Goal: Task Accomplishment & Management: Use online tool/utility

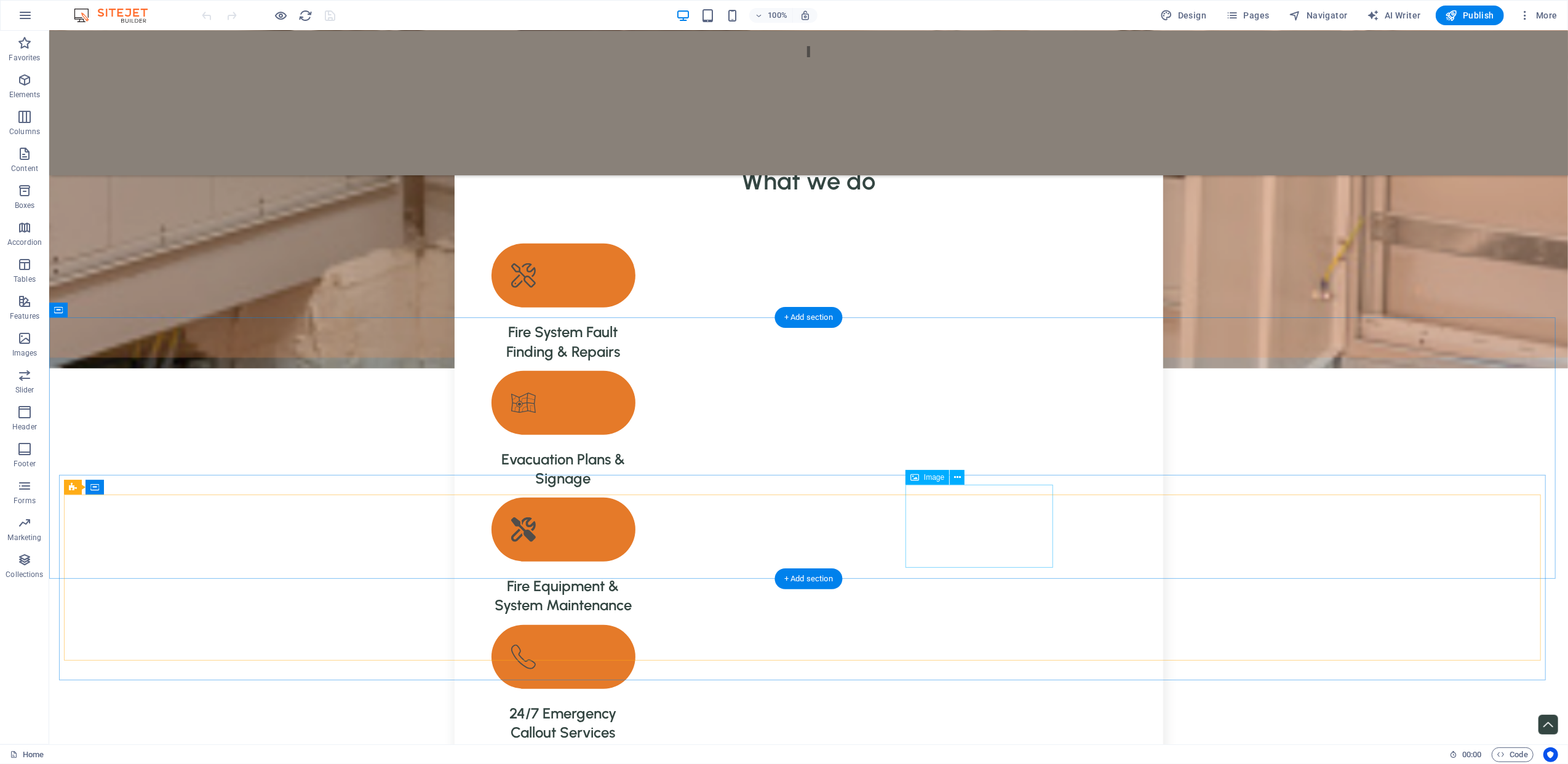
scroll to position [1312, 0]
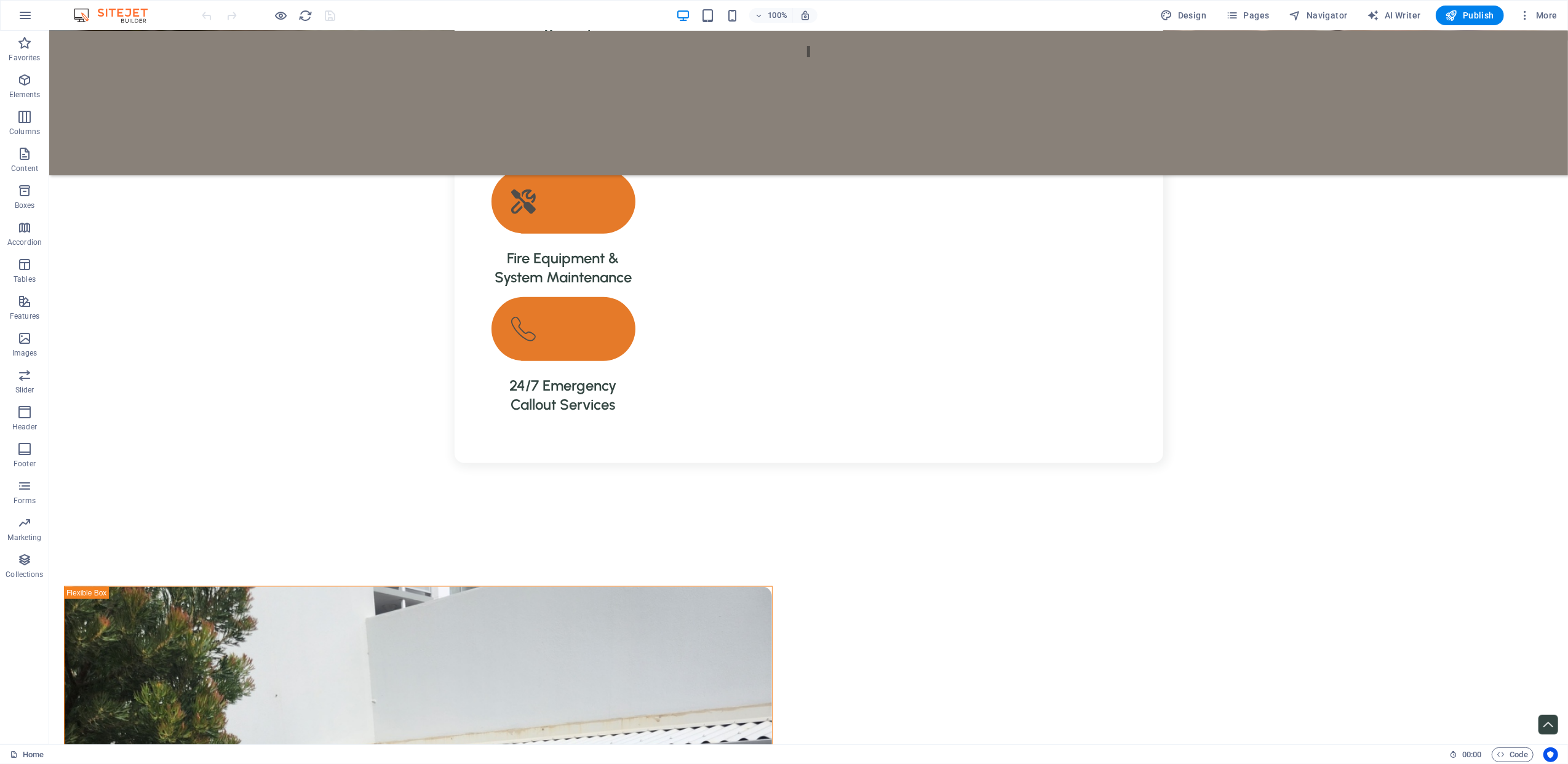
click at [271, 15] on div at bounding box center [269, 15] width 138 height 20
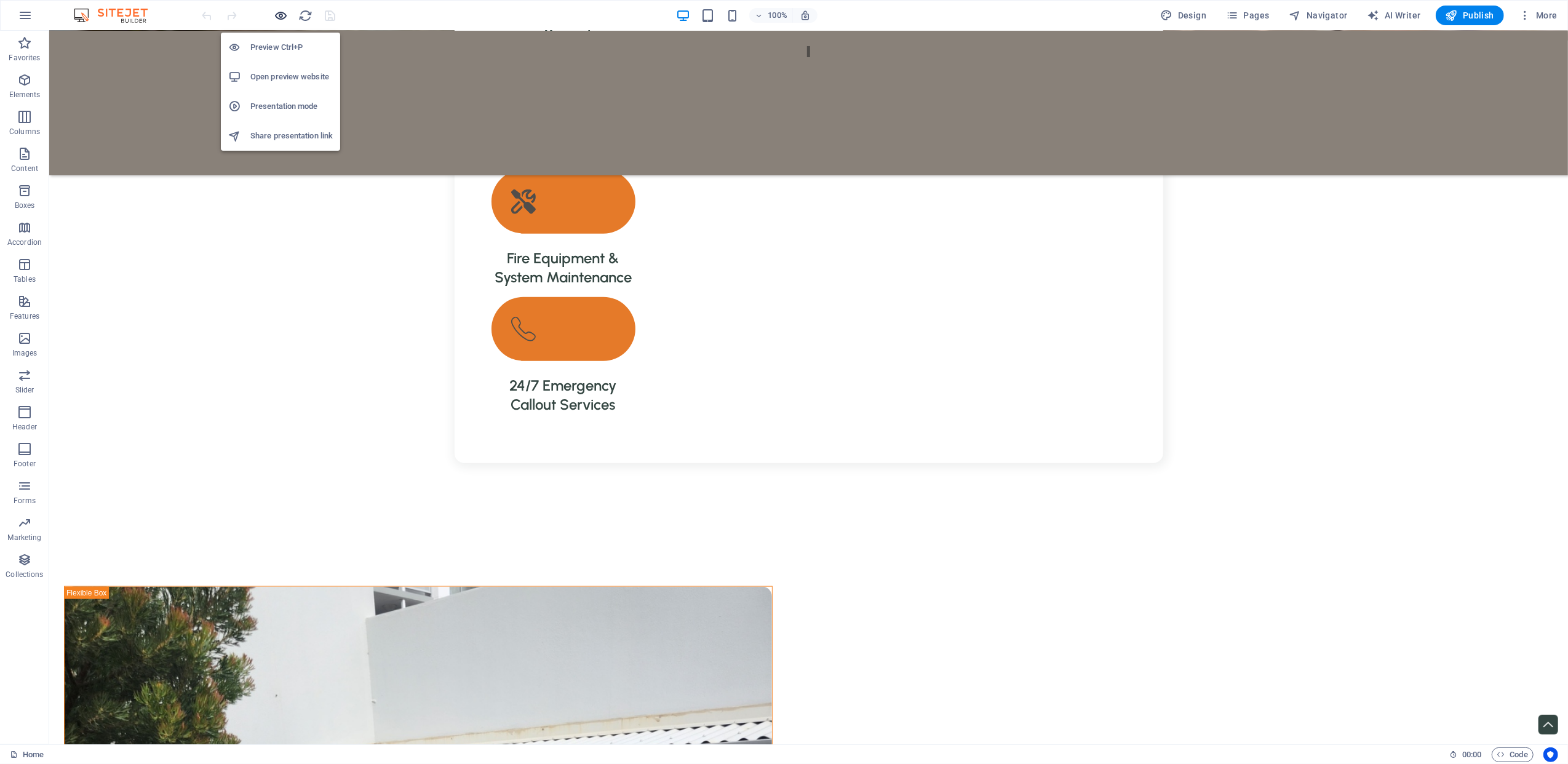
click at [276, 16] on icon "button" at bounding box center [281, 16] width 14 height 14
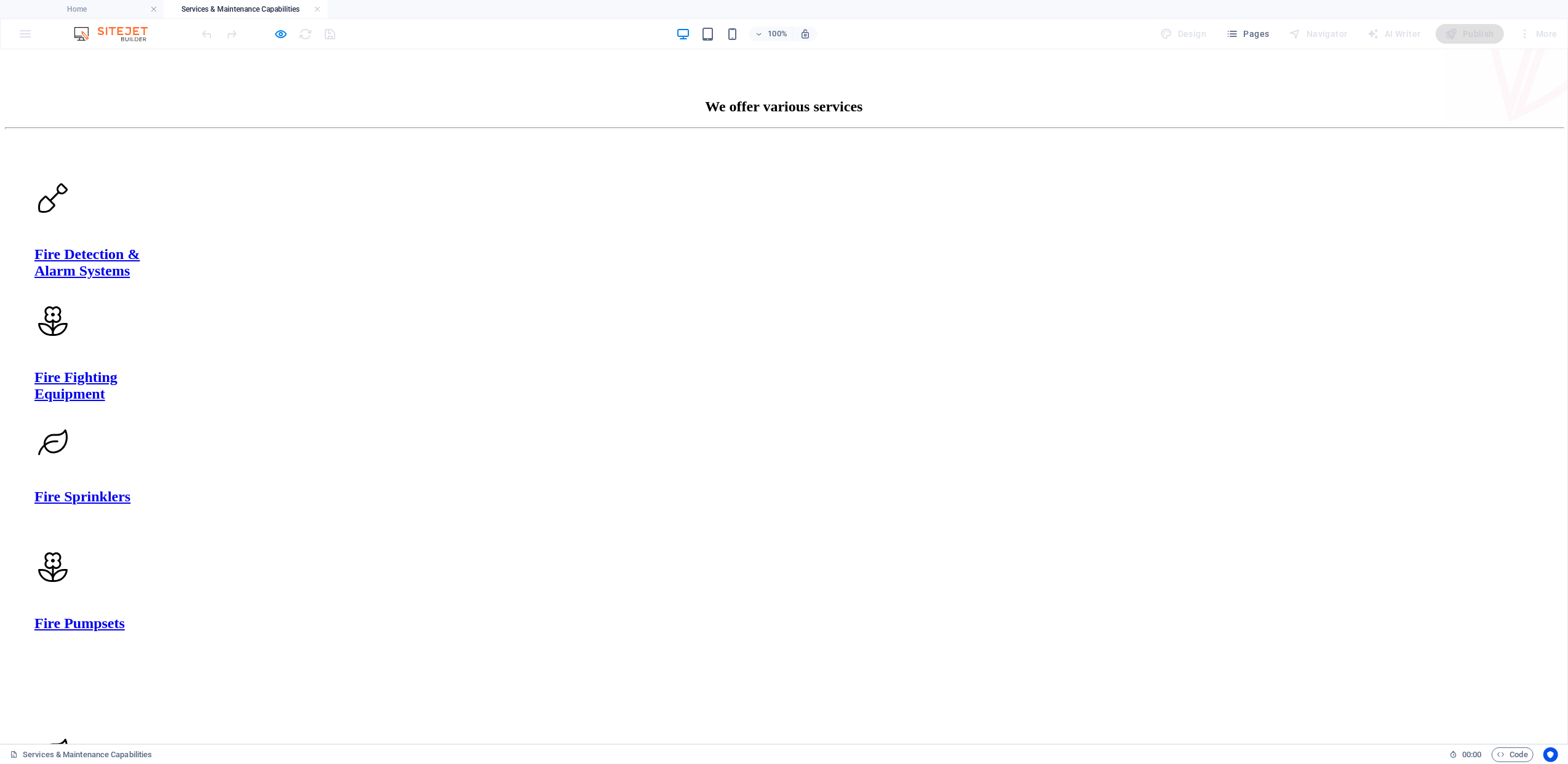
scroll to position [0, 0]
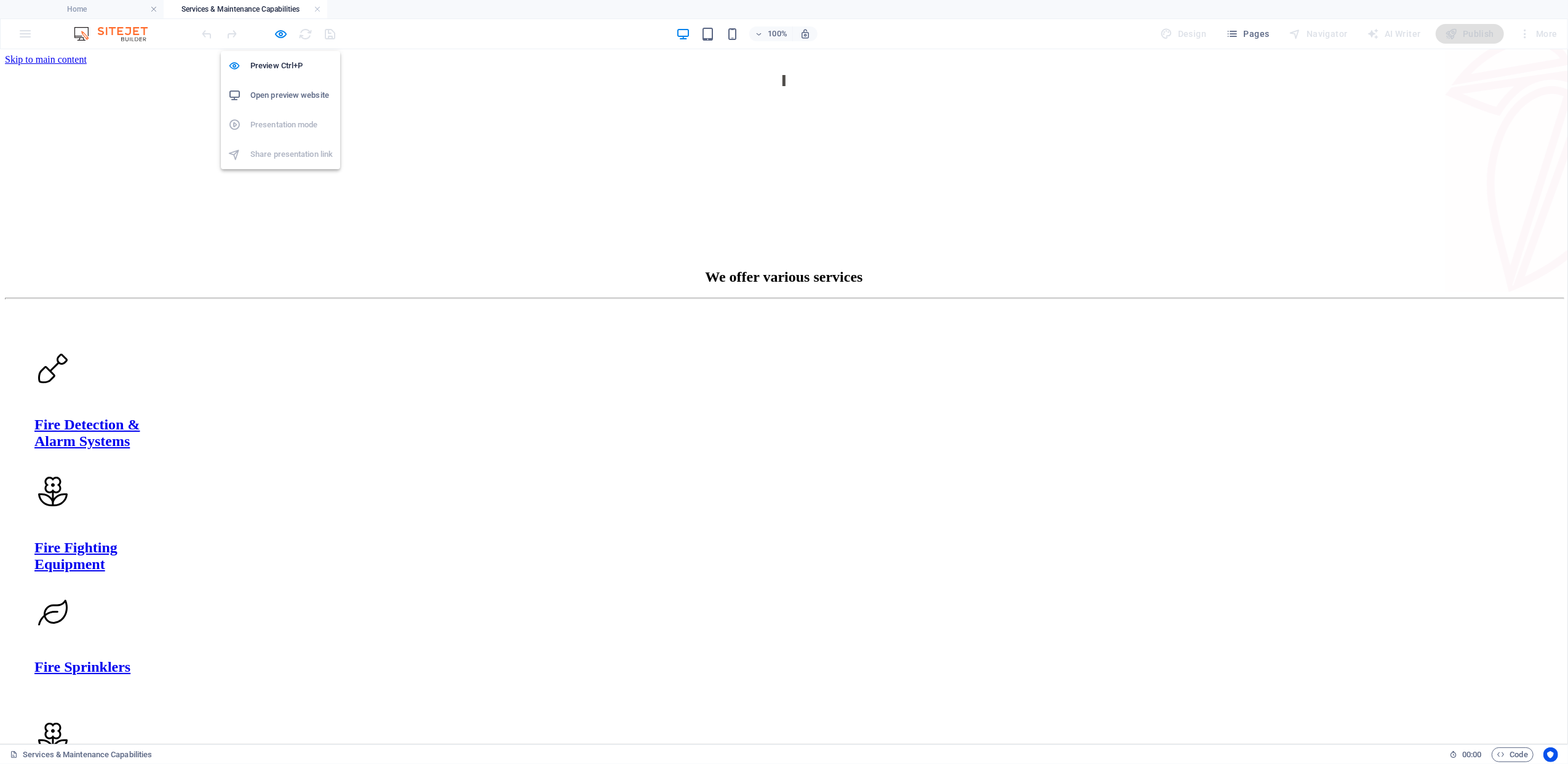
click at [275, 90] on h6 "Open preview website" at bounding box center [292, 95] width 82 height 15
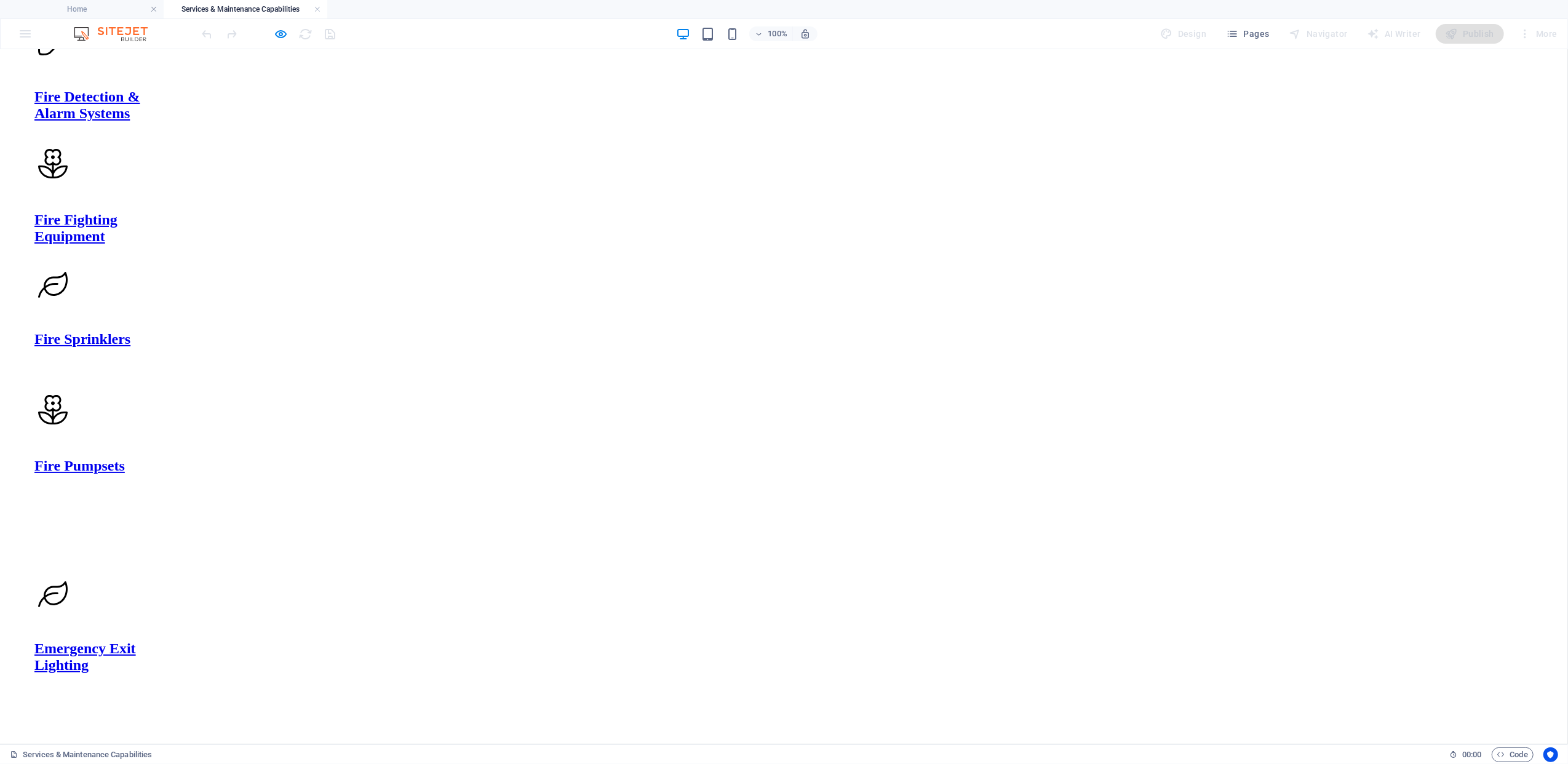
scroll to position [738, 0]
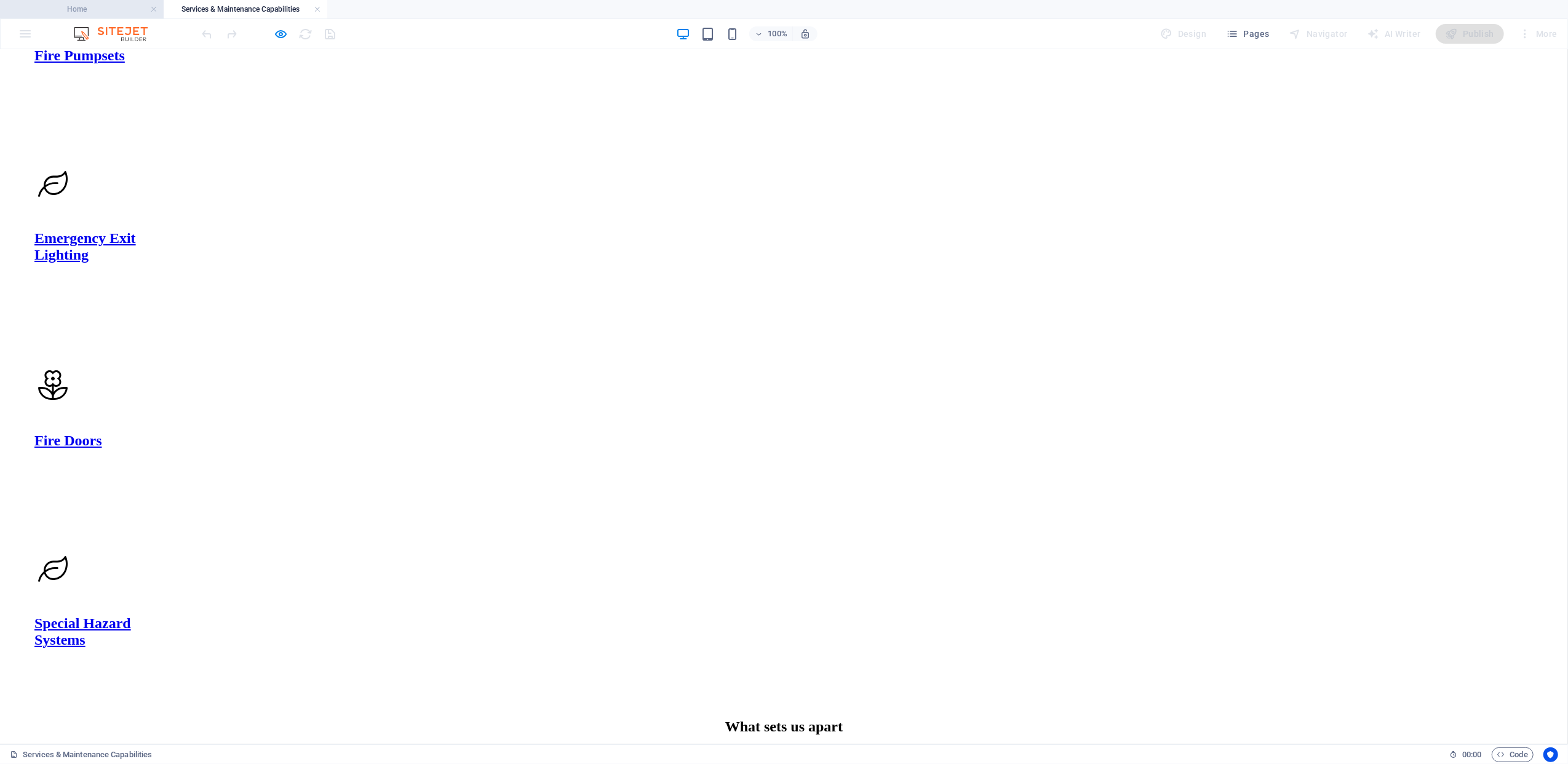
click at [122, 11] on h4 "Home" at bounding box center [82, 9] width 164 height 13
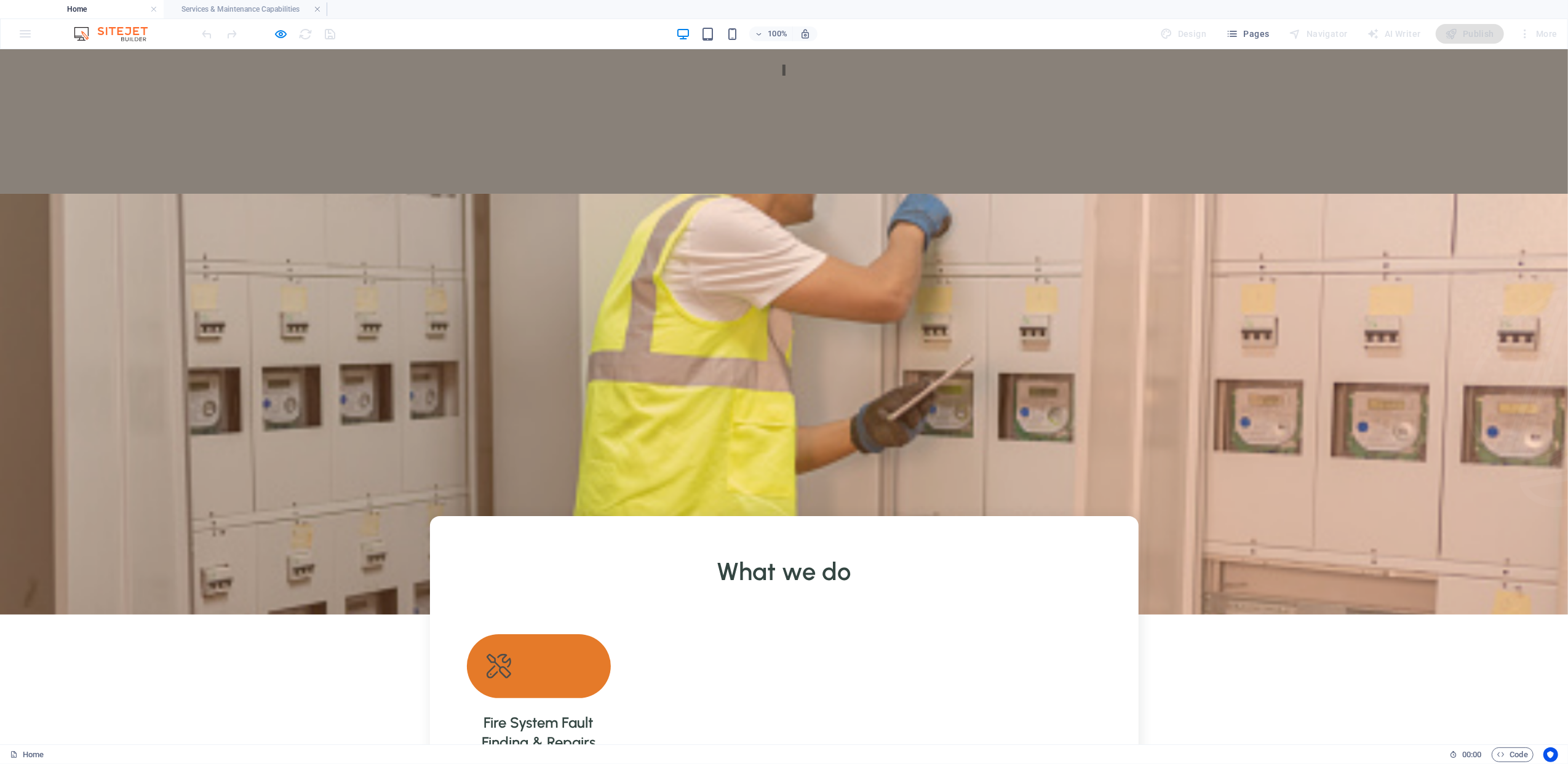
scroll to position [0, 0]
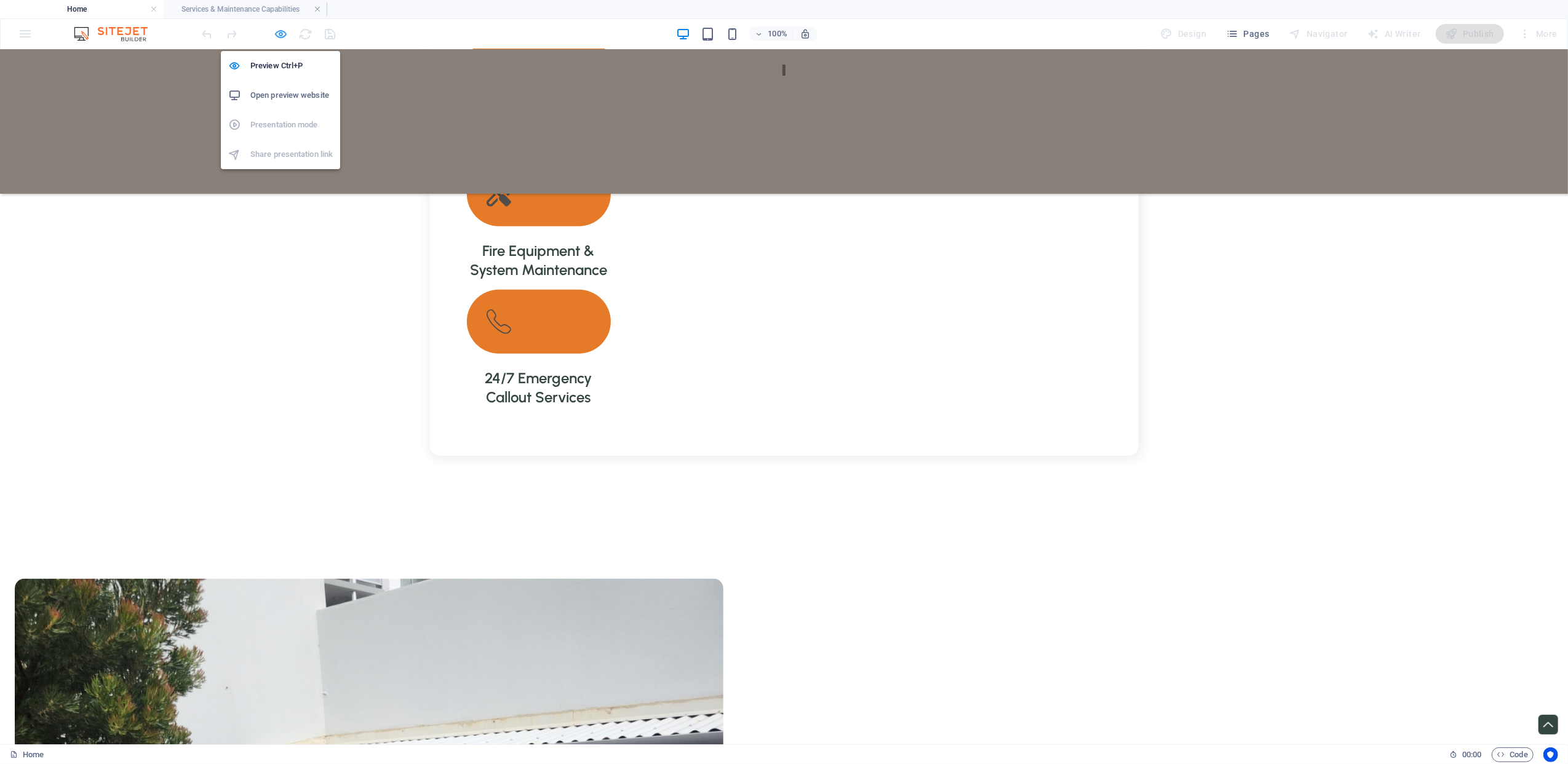
click at [279, 30] on icon "button" at bounding box center [281, 34] width 14 height 14
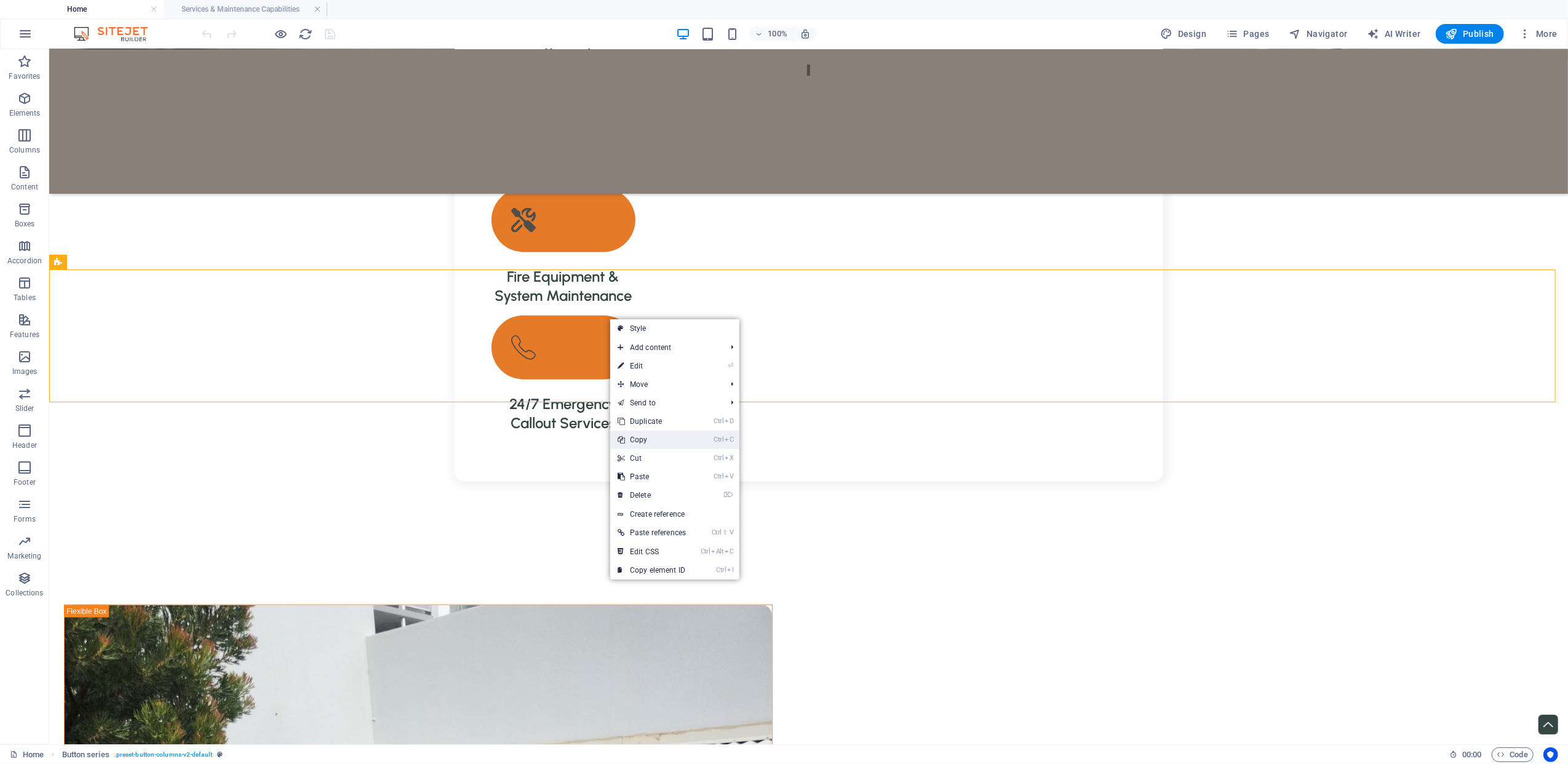
click at [660, 439] on link "Ctrl C Copy" at bounding box center [651, 439] width 83 height 18
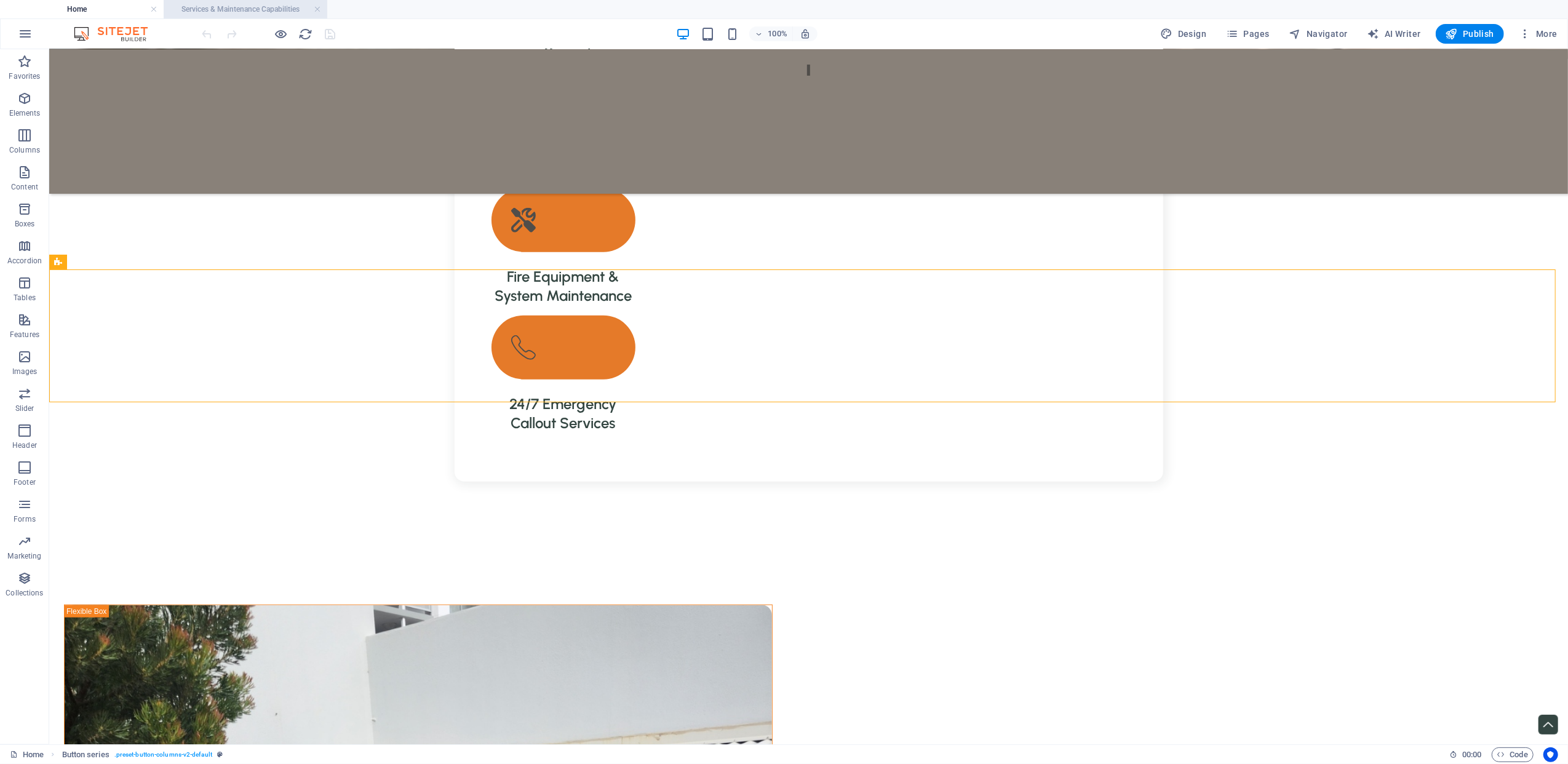
click at [246, 12] on h4 "Services & Maintenance Capabilities" at bounding box center [246, 9] width 164 height 13
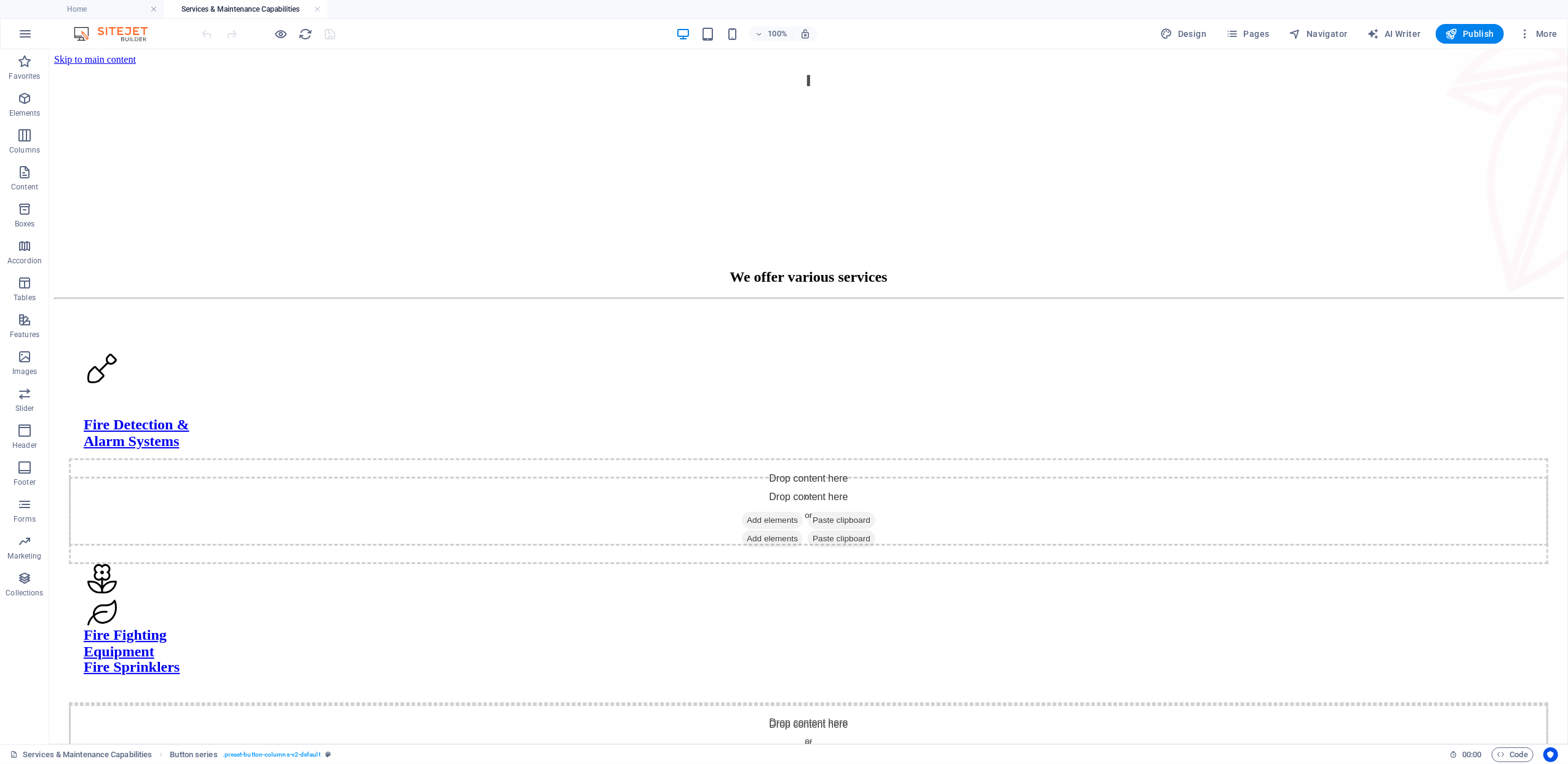
scroll to position [738, 0]
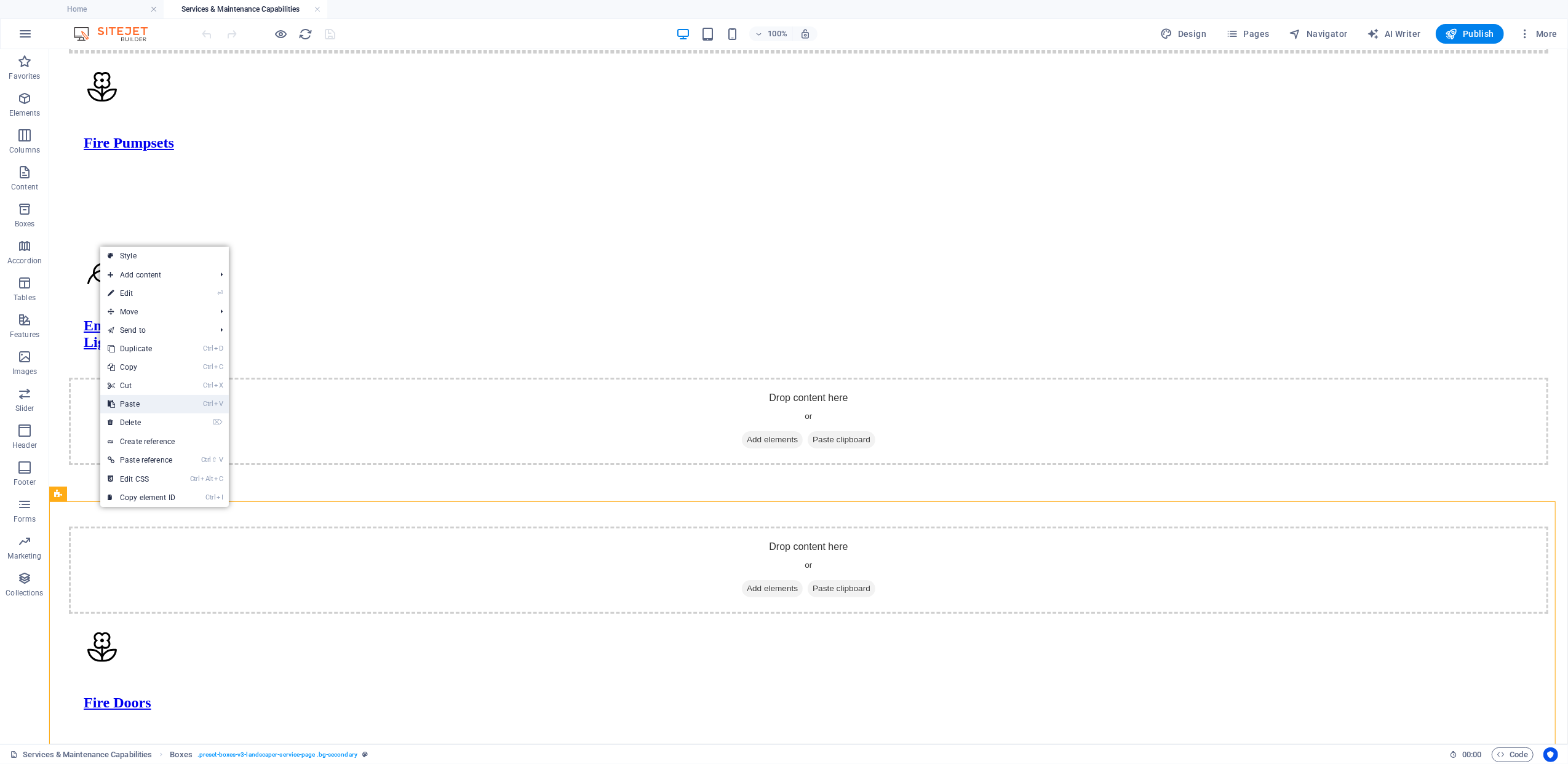
click at [154, 401] on link "Ctrl V Paste" at bounding box center [141, 404] width 82 height 18
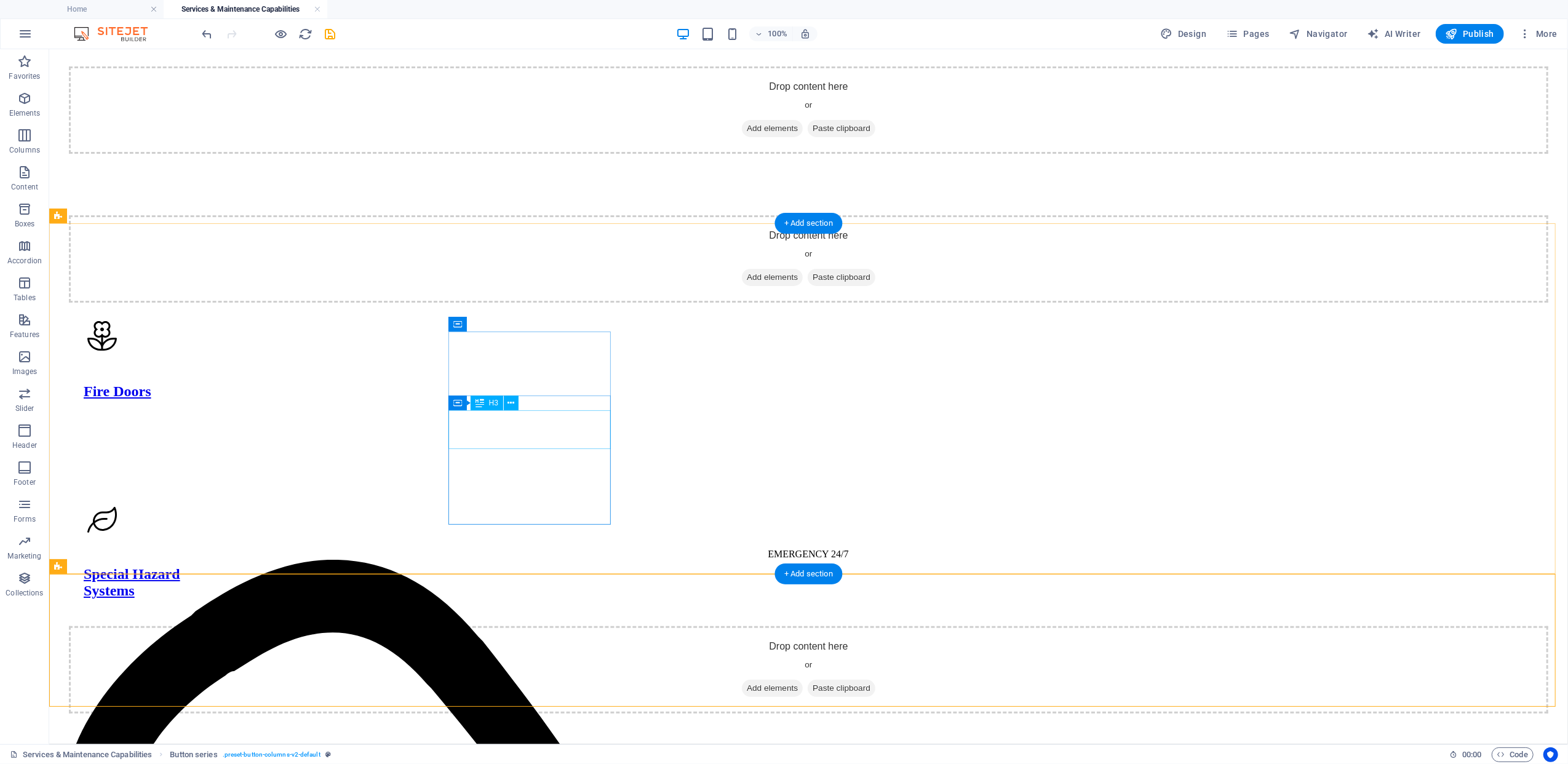
scroll to position [1014, 0]
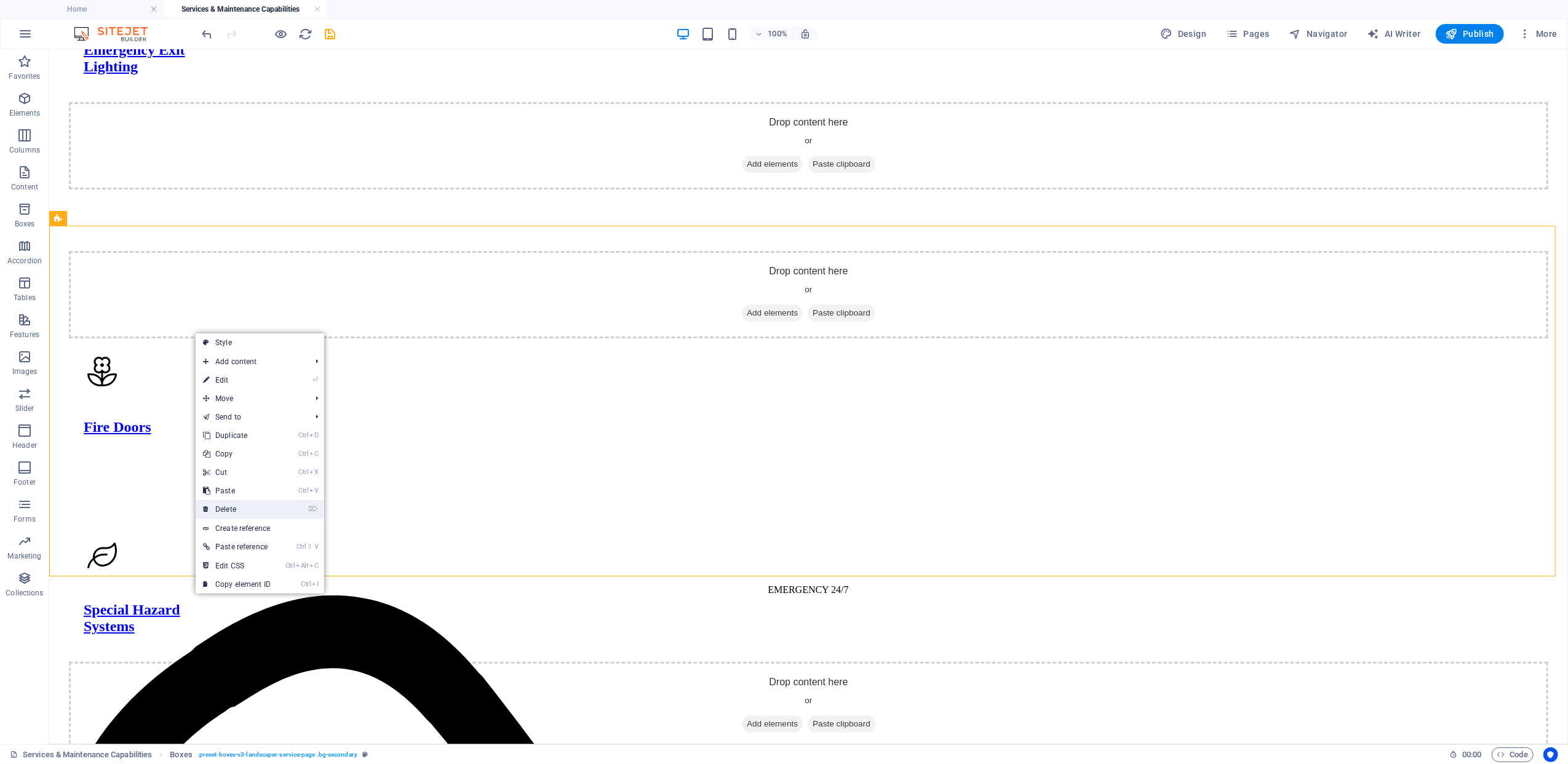
click at [214, 505] on link "⌦ Delete" at bounding box center [237, 509] width 82 height 18
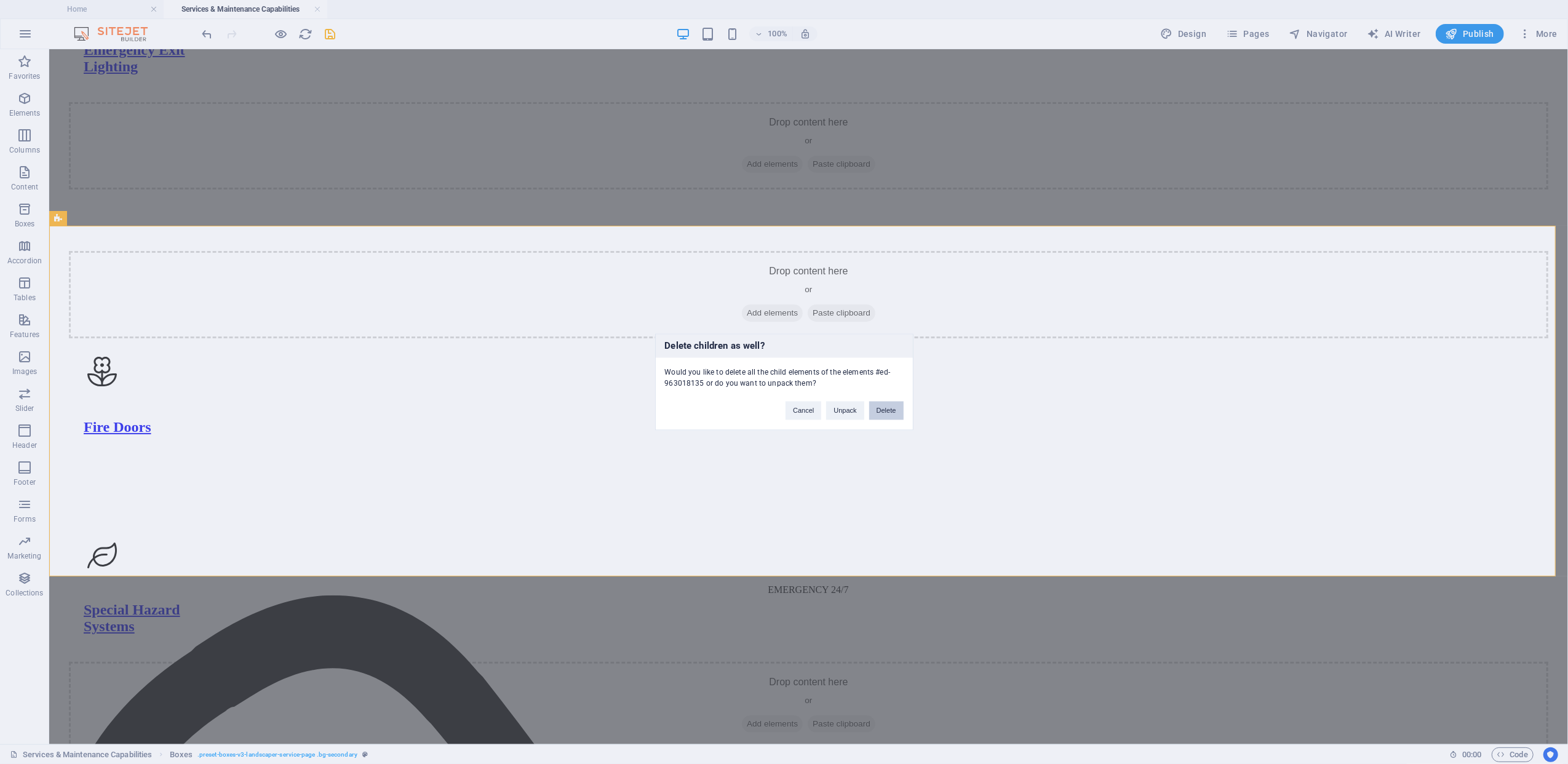
click at [892, 412] on button "Delete" at bounding box center [886, 411] width 34 height 18
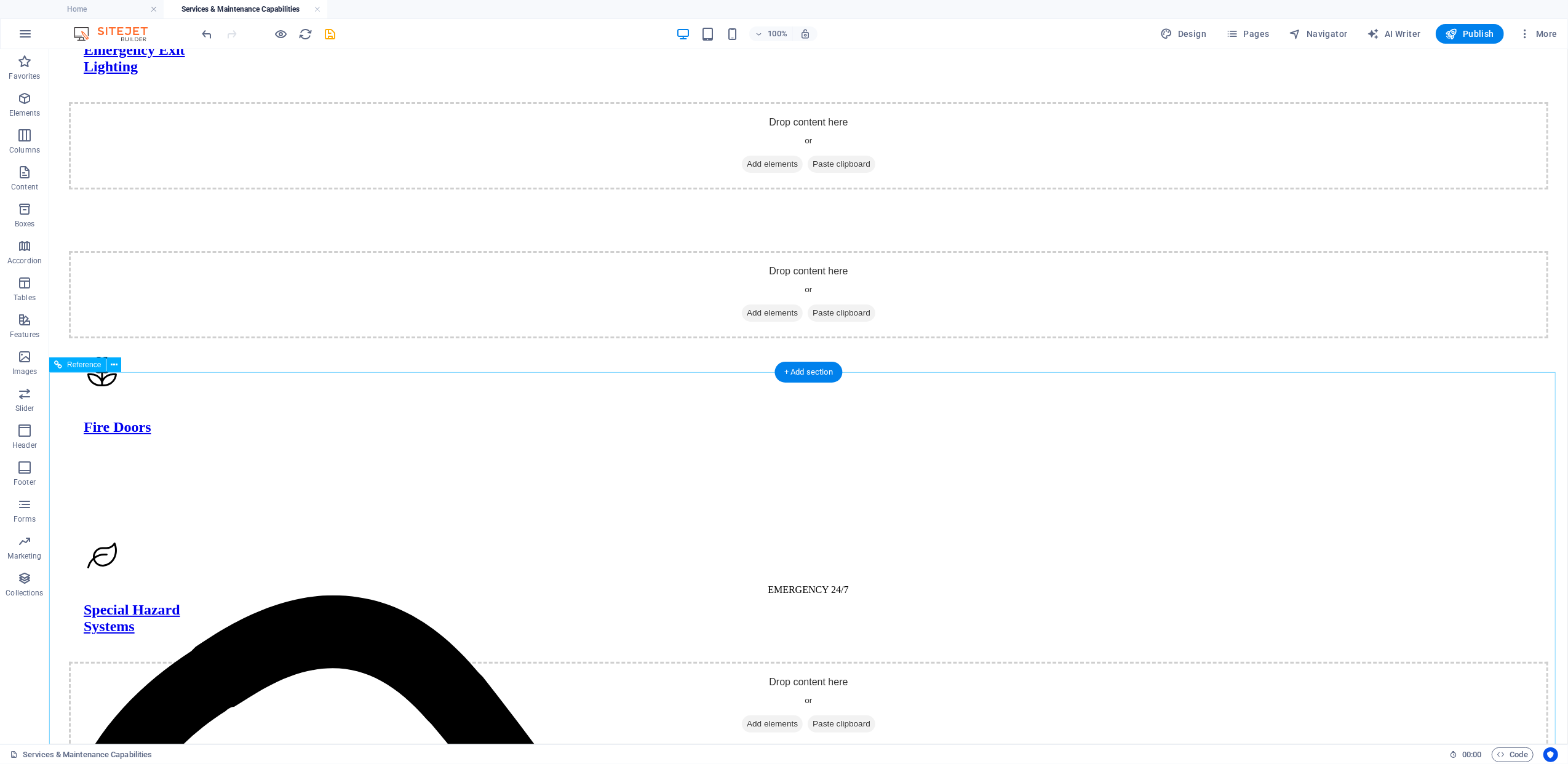
scroll to position [768, 0]
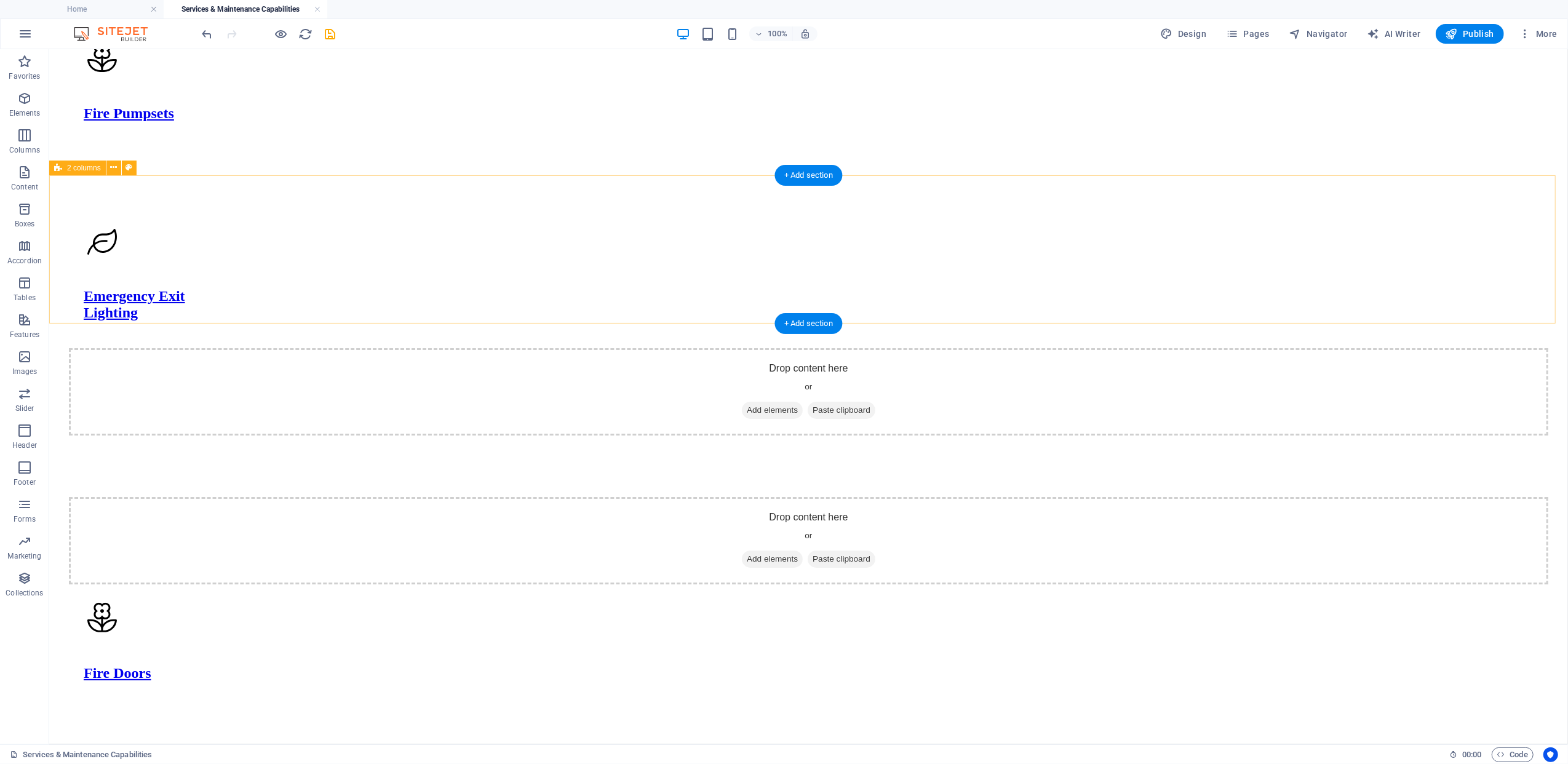
click at [1376, 466] on div "Drop content here or Add elements Paste clipboard Fire Doors" at bounding box center [808, 603] width 1509 height 273
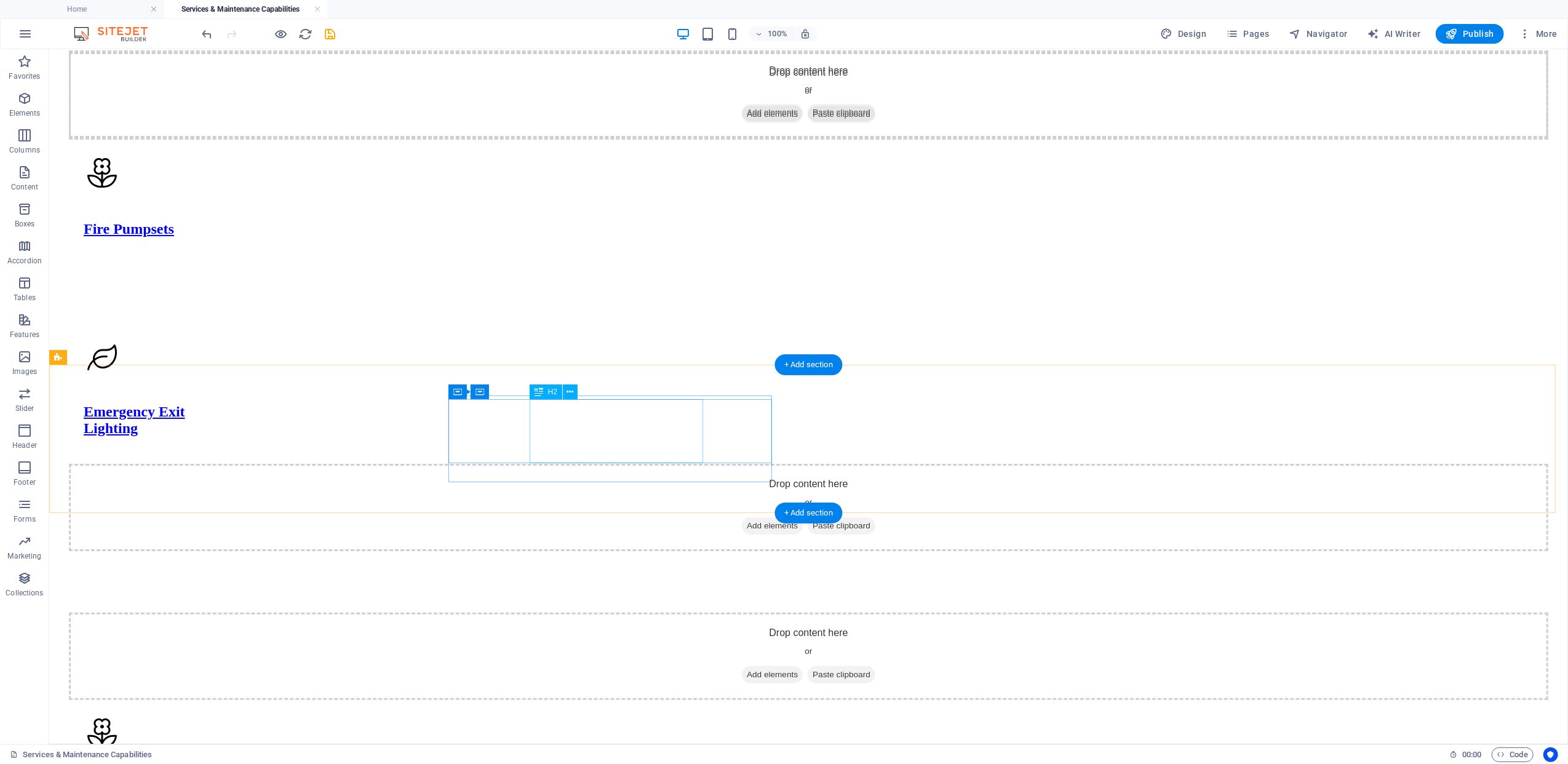
scroll to position [647, 0]
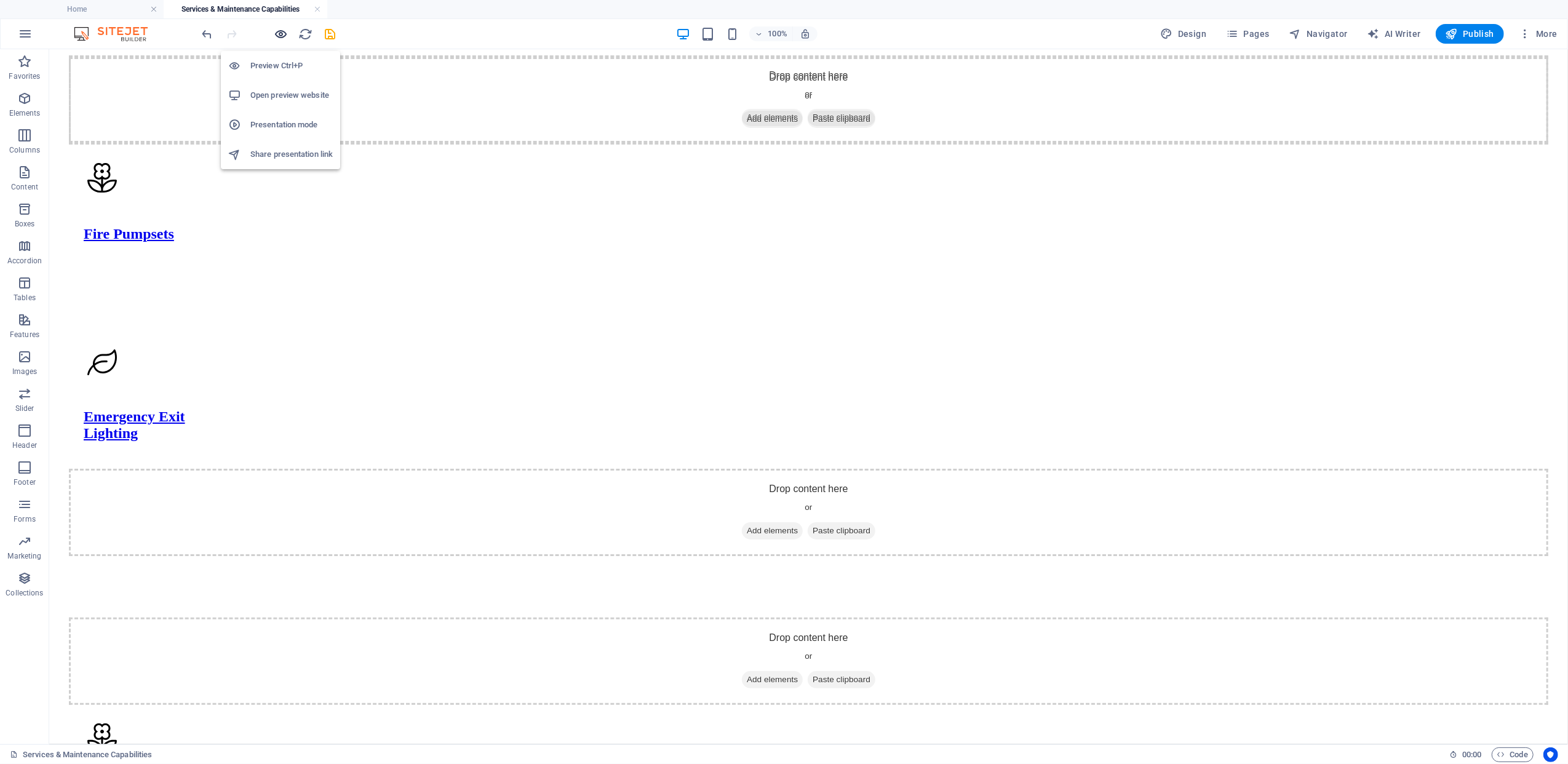
click at [275, 31] on icon "button" at bounding box center [281, 34] width 14 height 14
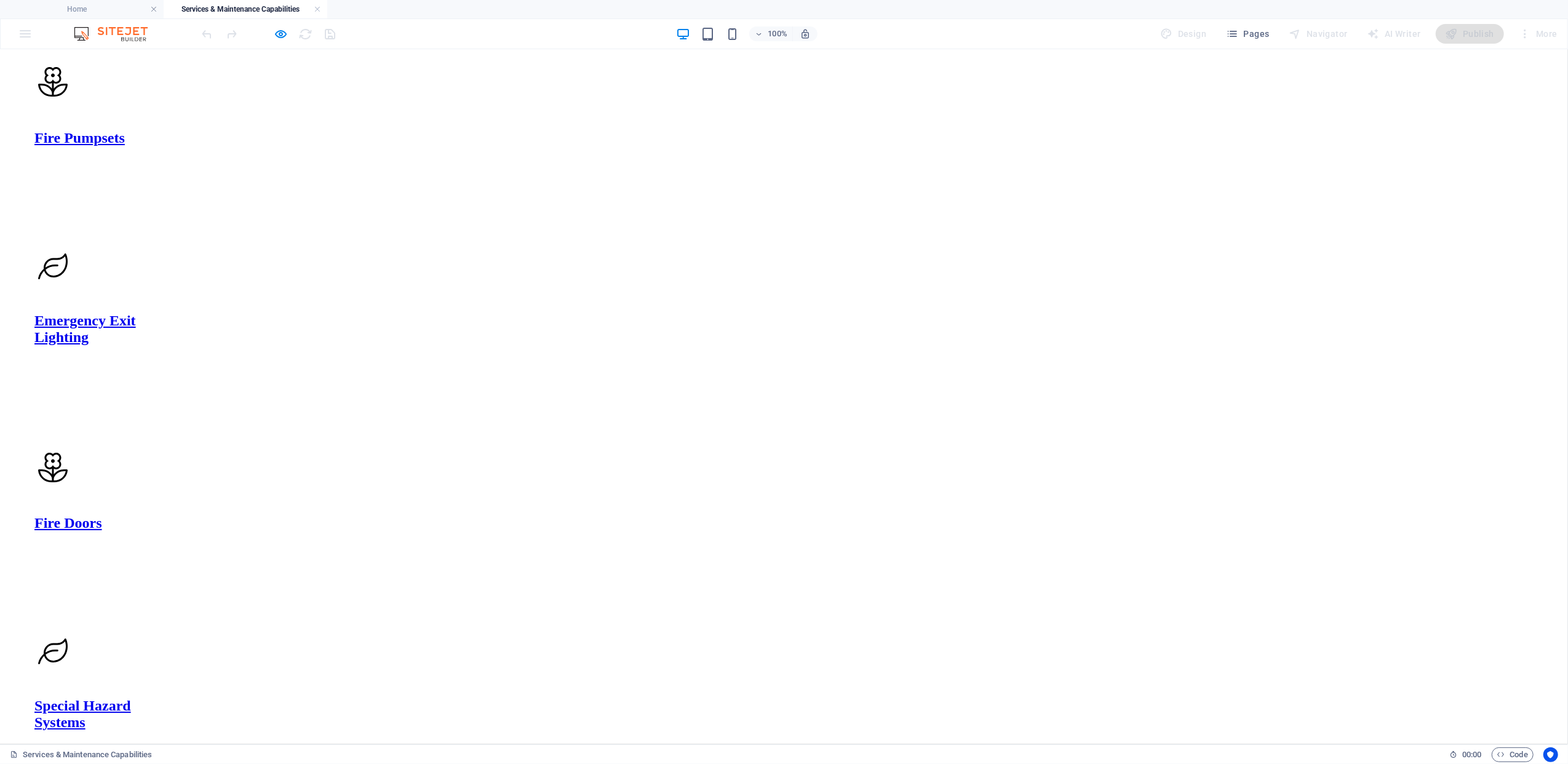
scroll to position [820, 0]
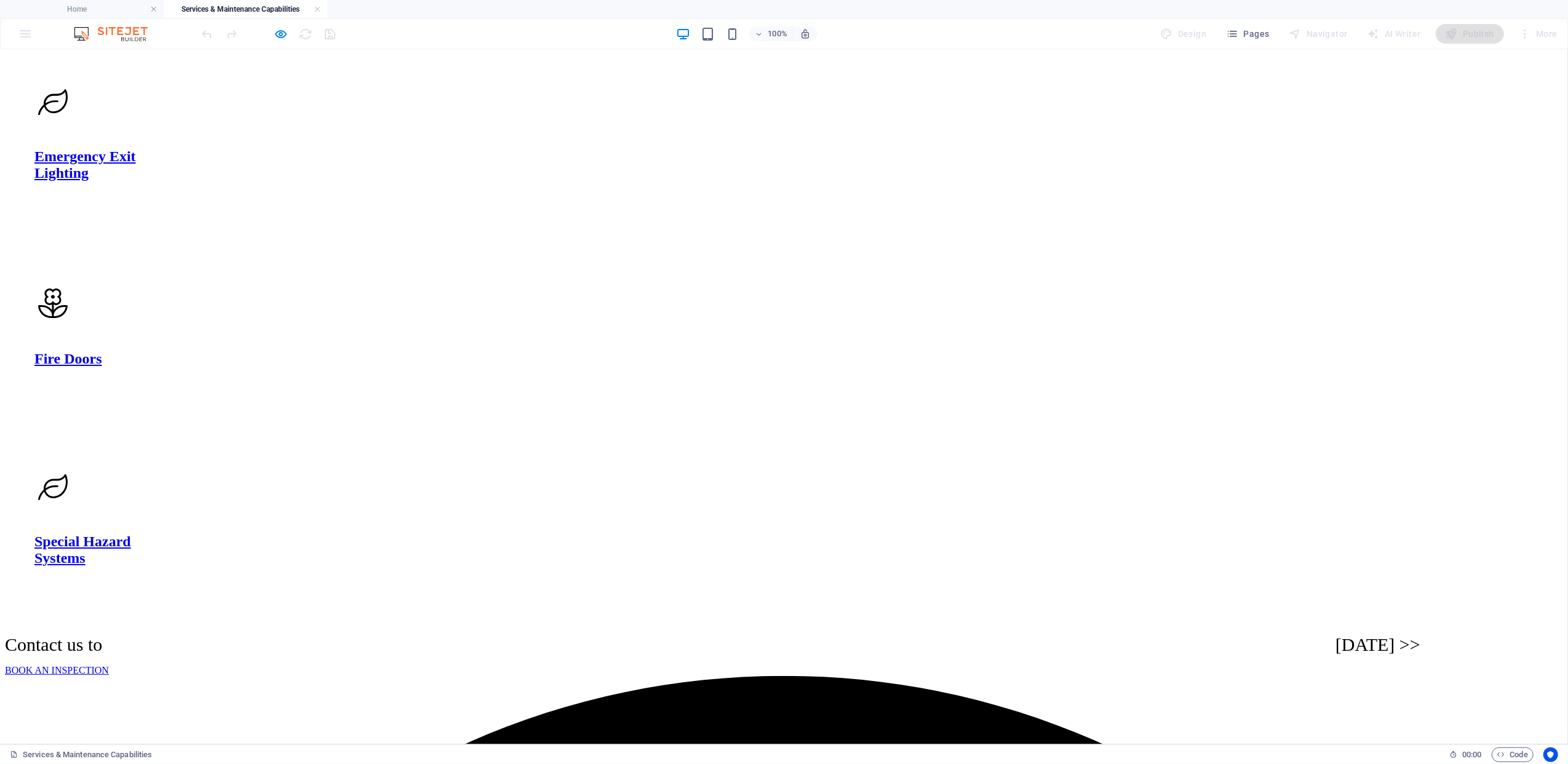
click at [109, 665] on link "BOOK AN INSPECTION" at bounding box center [57, 670] width 104 height 11
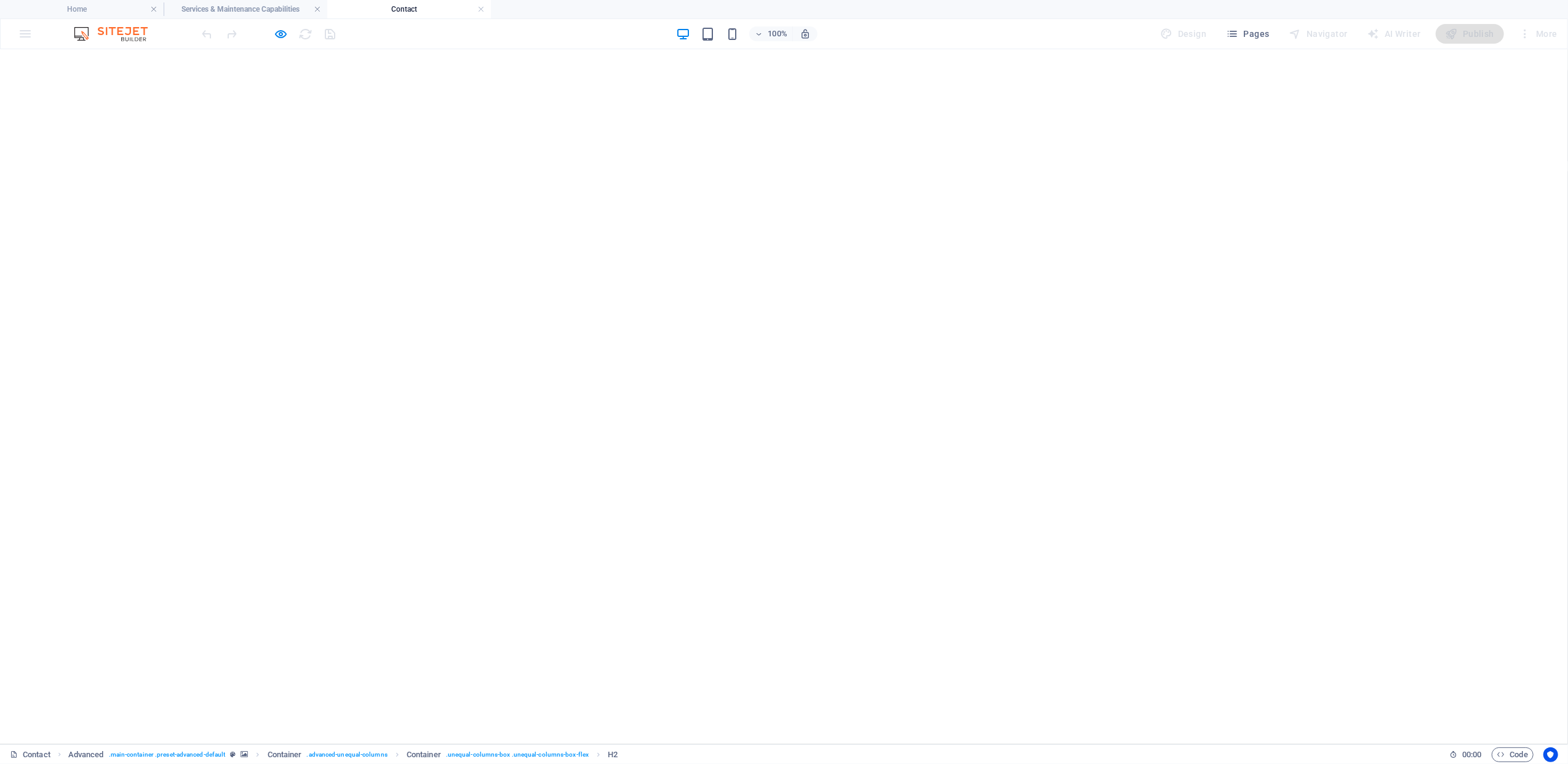
scroll to position [0, 0]
click at [227, 8] on h4 "Services & Maintenance Capabilities" at bounding box center [246, 9] width 164 height 13
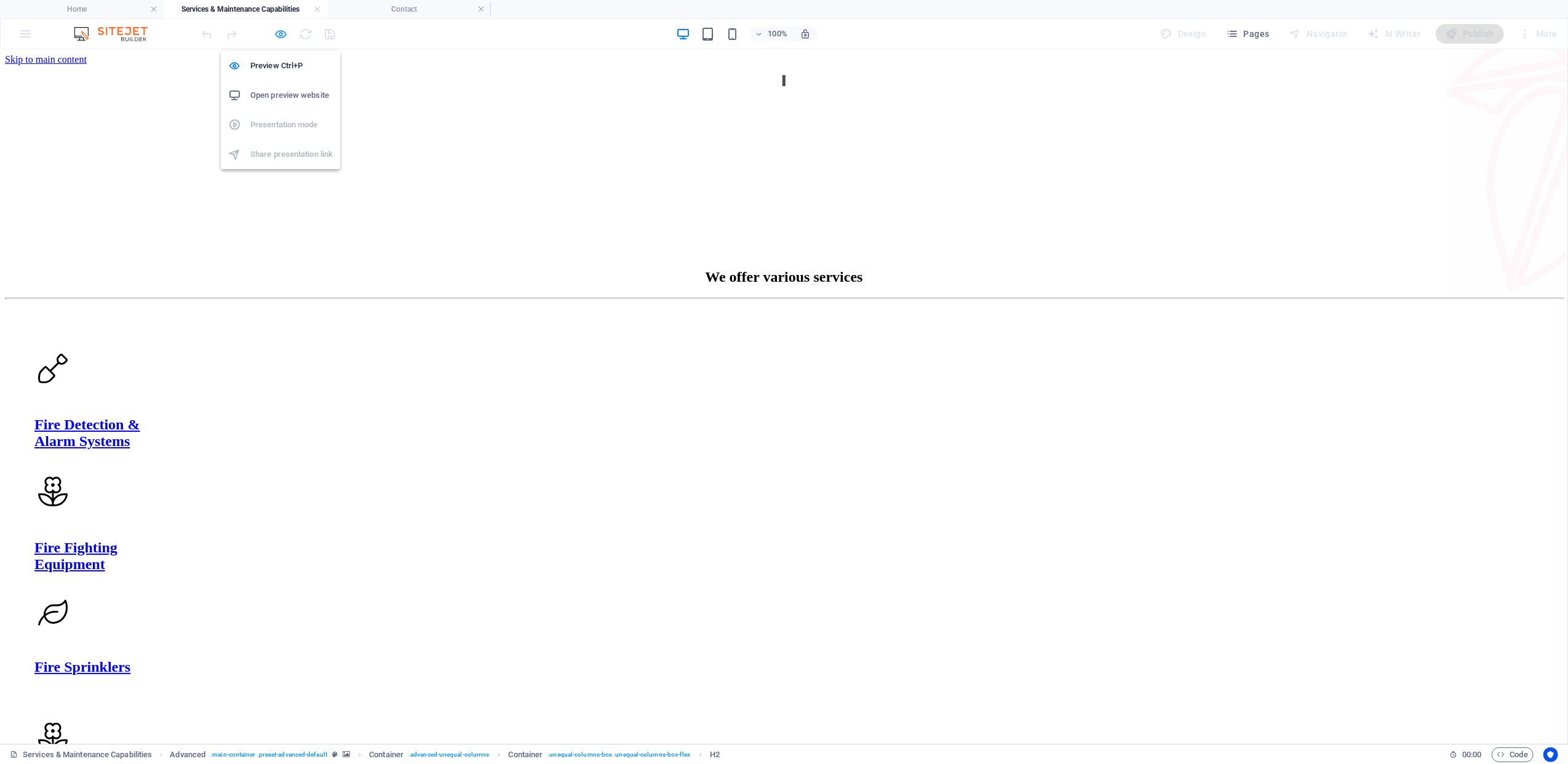
click at [278, 30] on icon "button" at bounding box center [281, 34] width 14 height 14
